Goal: Task Accomplishment & Management: Manage account settings

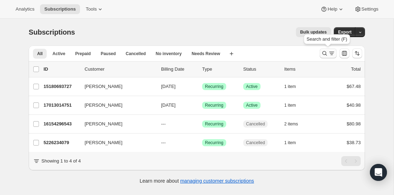
click at [326, 53] on icon "Search and filter results" at bounding box center [324, 53] width 7 height 7
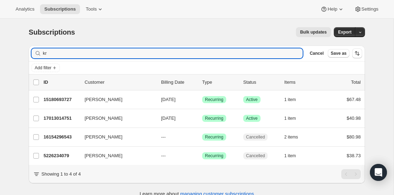
type input "k"
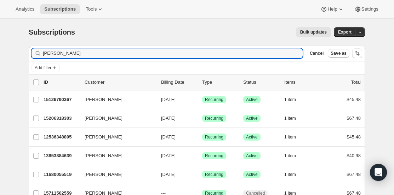
type input "[PERSON_NAME]"
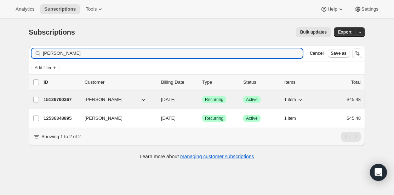
click at [72, 100] on p "15126790367" at bounding box center [61, 99] width 35 height 7
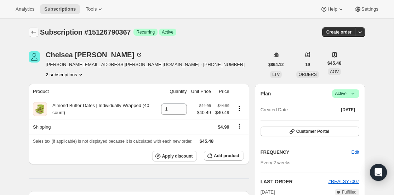
click at [31, 31] on icon "Subscriptions" at bounding box center [33, 32] width 7 height 7
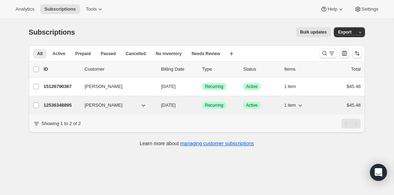
click at [75, 107] on p "12536348895" at bounding box center [61, 105] width 35 height 7
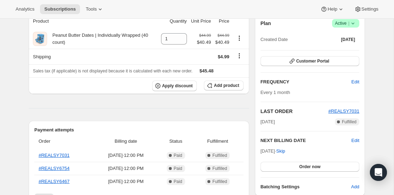
scroll to position [68, 0]
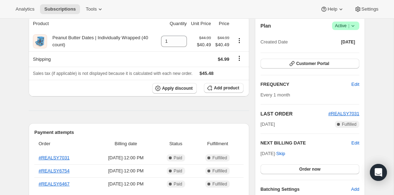
click at [352, 29] on span "Success Active |" at bounding box center [345, 26] width 27 height 8
click at [330, 51] on span "Cancel subscription" at bounding box center [343, 51] width 40 height 5
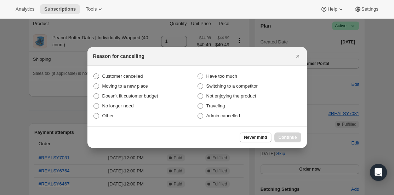
click at [99, 79] on span ":r7p:" at bounding box center [96, 76] width 6 height 6
click at [94, 74] on input "Customer cancelled" at bounding box center [93, 74] width 0 height 0
radio input "true"
click at [287, 141] on button "Continue" at bounding box center [287, 138] width 27 height 10
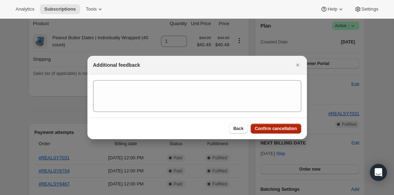
click at [273, 126] on button "Confirm cancellation" at bounding box center [275, 129] width 51 height 10
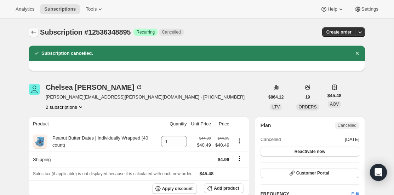
click at [34, 32] on icon "Subscriptions" at bounding box center [33, 32] width 7 height 7
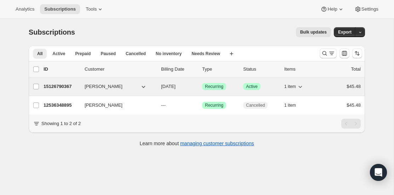
click at [69, 87] on p "15126790367" at bounding box center [61, 86] width 35 height 7
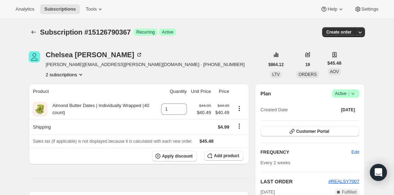
click at [344, 91] on span "Active |" at bounding box center [346, 93] width 22 height 7
click at [338, 121] on span "Cancel subscription" at bounding box center [343, 119] width 40 height 5
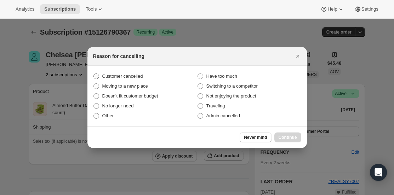
click at [127, 71] on label "Customer cancelled" at bounding box center [145, 76] width 104 height 10
click at [94, 74] on input "Customer cancelled" at bounding box center [93, 74] width 0 height 0
radio input "true"
click at [296, 141] on button "Continue" at bounding box center [287, 138] width 27 height 10
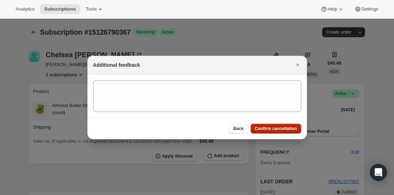
click at [284, 124] on button "Confirm cancellation" at bounding box center [275, 129] width 51 height 10
